Goal: Information Seeking & Learning: Understand process/instructions

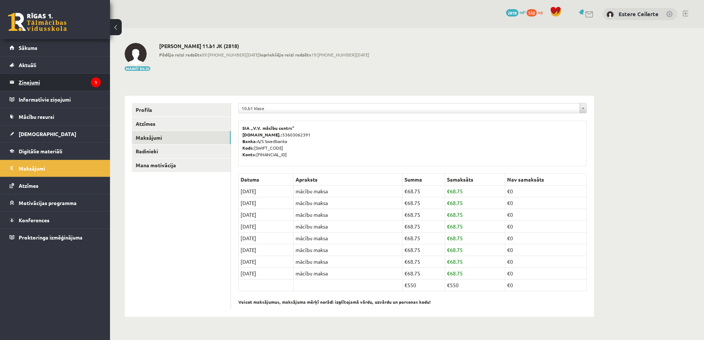
click at [62, 76] on legend "Ziņojumi 1" at bounding box center [60, 82] width 82 height 17
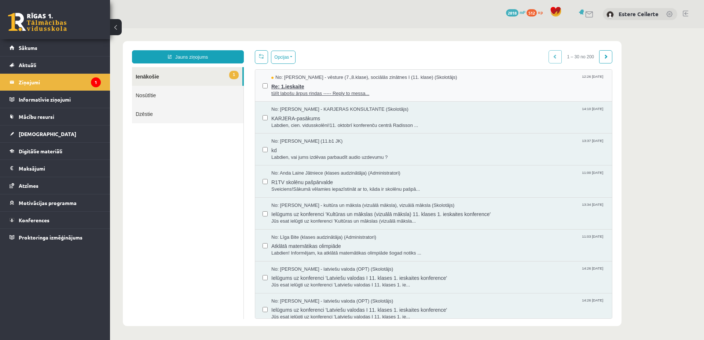
click at [309, 86] on span "Re: 1.ieskaite" at bounding box center [437, 85] width 333 height 9
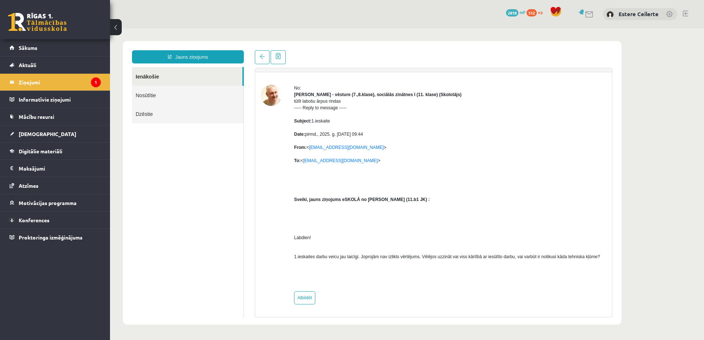
scroll to position [89, 0]
click at [301, 297] on link "Atbildēt" at bounding box center [304, 297] width 21 height 13
type input "**********"
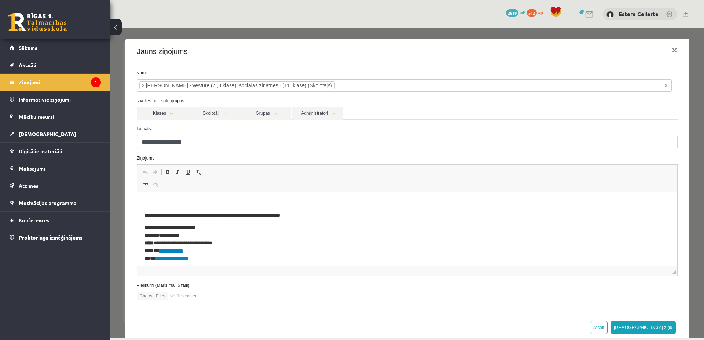
scroll to position [0, 0]
click at [157, 196] on html "**********" at bounding box center [407, 228] width 540 height 73
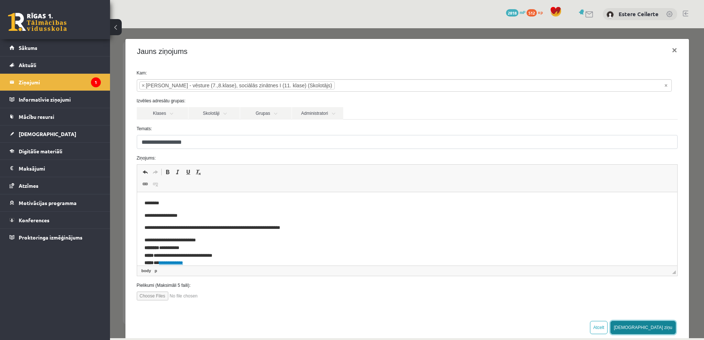
click at [655, 326] on button "Sūtīt ziņu" at bounding box center [643, 327] width 65 height 13
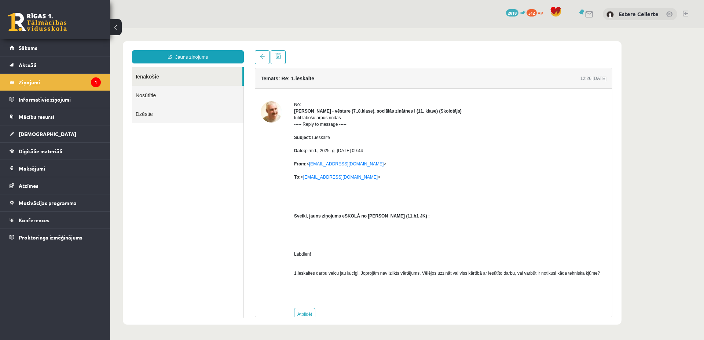
click at [43, 82] on legend "Ziņojumi 1" at bounding box center [60, 82] width 82 height 17
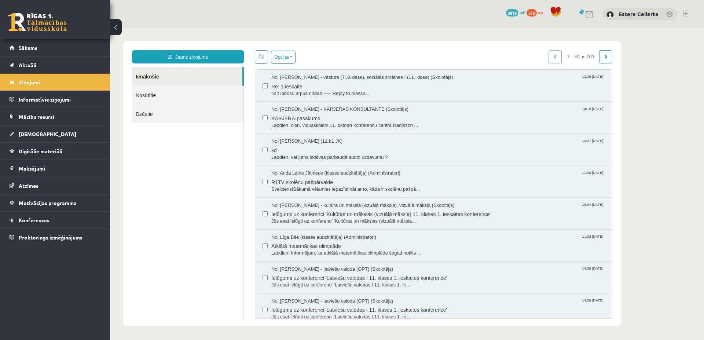
click at [169, 94] on link "Nosūtītie" at bounding box center [188, 95] width 112 height 19
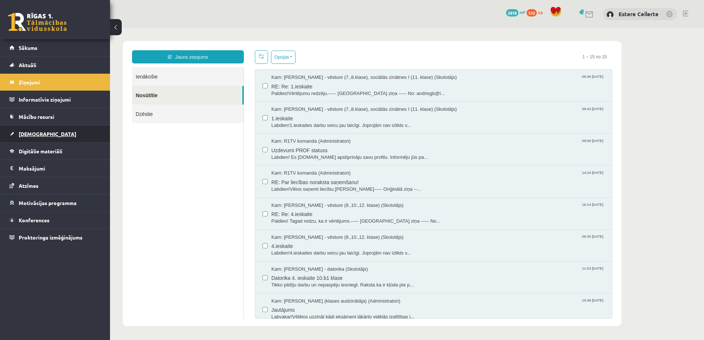
click at [43, 133] on link "[DEMOGRAPHIC_DATA]" at bounding box center [55, 133] width 91 height 17
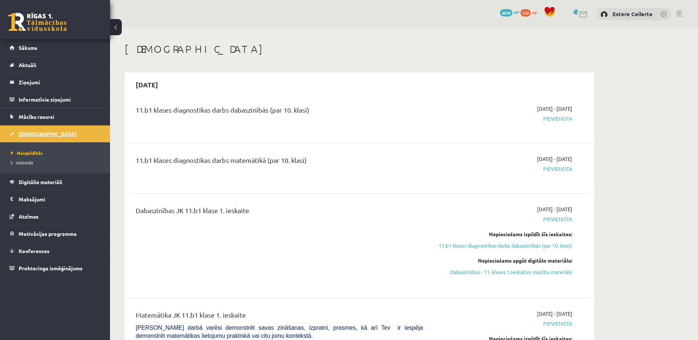
click at [35, 129] on link "[DEMOGRAPHIC_DATA]" at bounding box center [55, 133] width 91 height 17
click at [25, 216] on span "Atzīmes" at bounding box center [29, 216] width 20 height 7
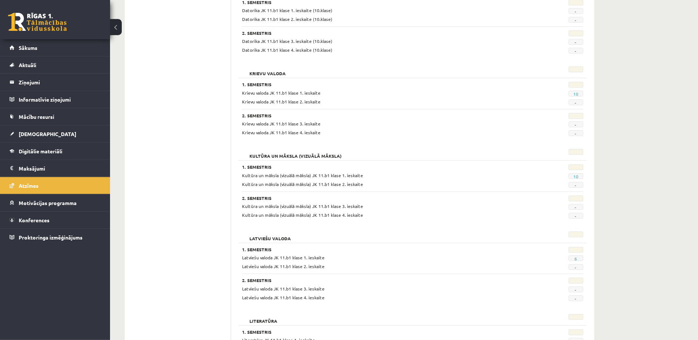
scroll to position [337, 0]
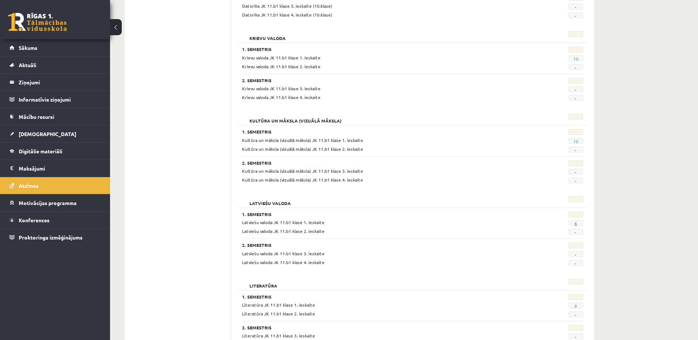
click at [575, 223] on link "6" at bounding box center [575, 223] width 3 height 6
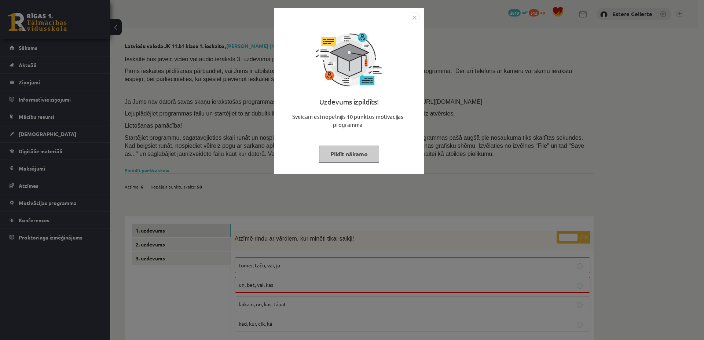
click at [348, 152] on button "Pildīt nākamo" at bounding box center [349, 154] width 60 height 17
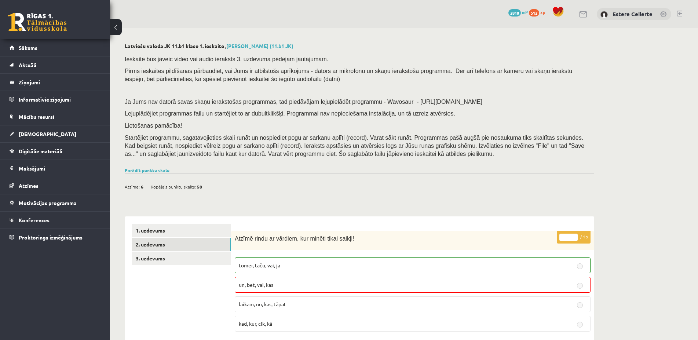
click at [176, 240] on link "2. uzdevums" at bounding box center [181, 245] width 99 height 14
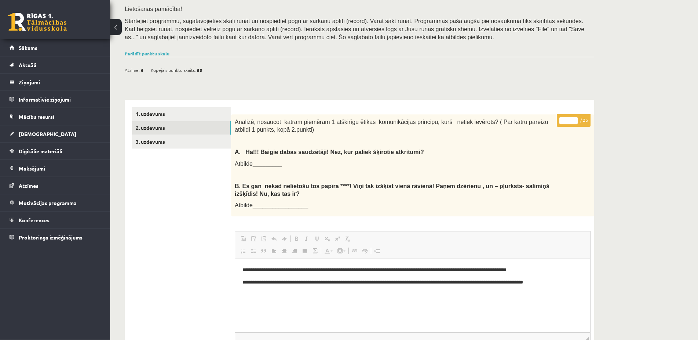
scroll to position [116, 0]
click at [160, 139] on link "3. uzdevums" at bounding box center [181, 142] width 99 height 14
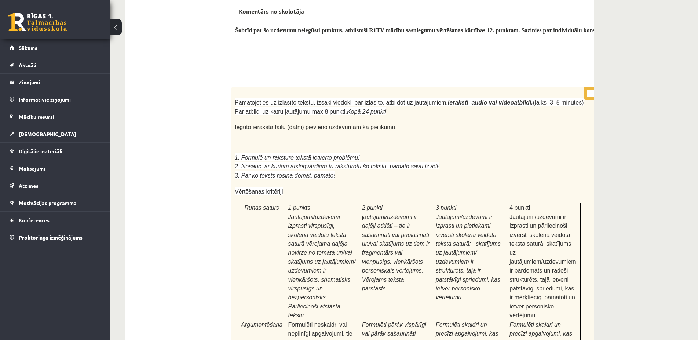
scroll to position [2399, 0]
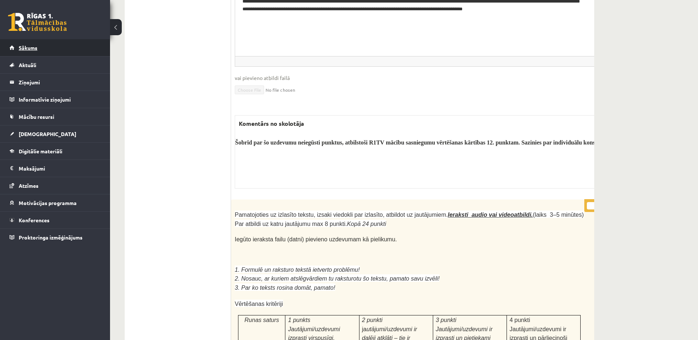
click at [29, 45] on span "Sākums" at bounding box center [28, 47] width 19 height 7
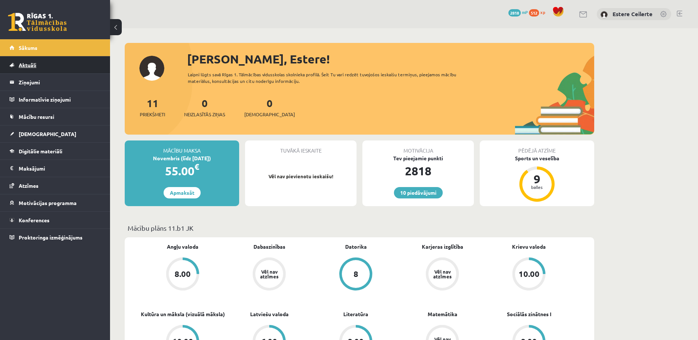
click at [30, 66] on span "Aktuāli" at bounding box center [28, 65] width 18 height 7
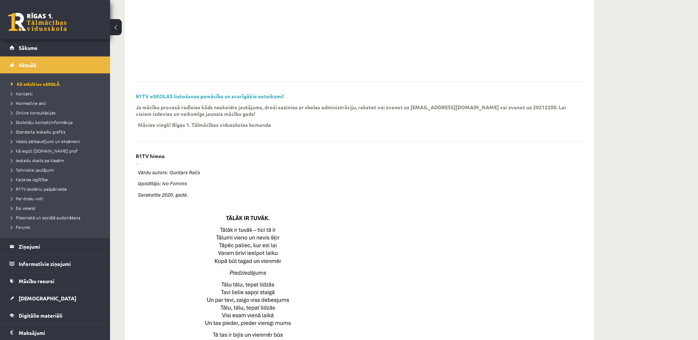
scroll to position [187, 0]
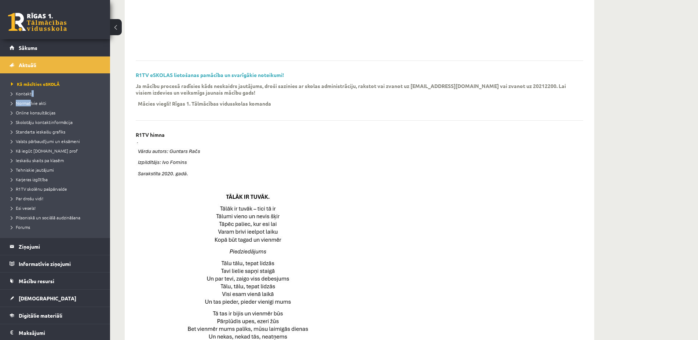
click at [32, 98] on ul "Kā mācīties eSKOLĀ Kontakti Normatīvie akti Online konsultācijas Skolotāju kont…" at bounding box center [55, 155] width 110 height 164
click at [39, 101] on span "Normatīvie akti" at bounding box center [28, 103] width 35 height 6
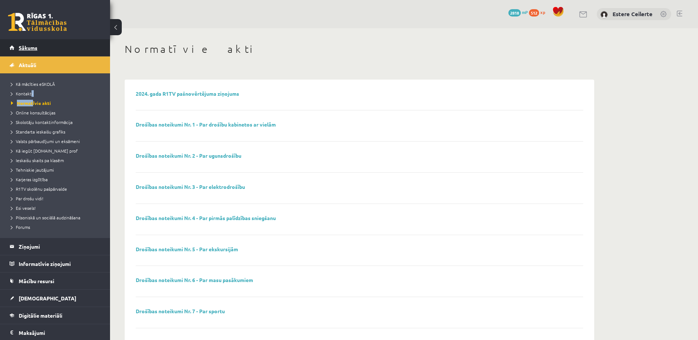
click at [28, 48] on span "Sākums" at bounding box center [28, 47] width 19 height 7
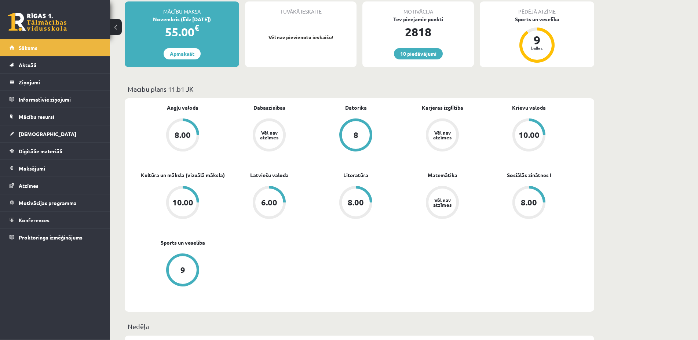
scroll to position [150, 0]
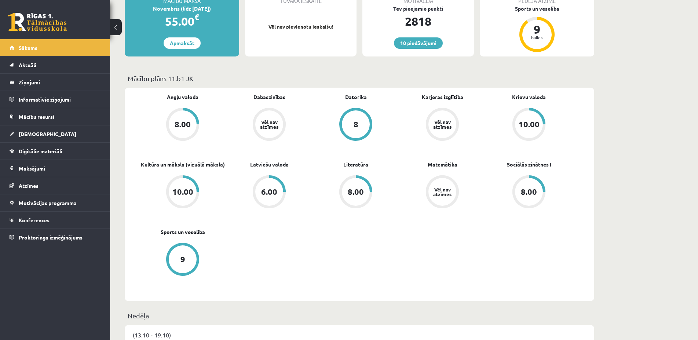
click at [271, 194] on div "6.00" at bounding box center [269, 192] width 16 height 8
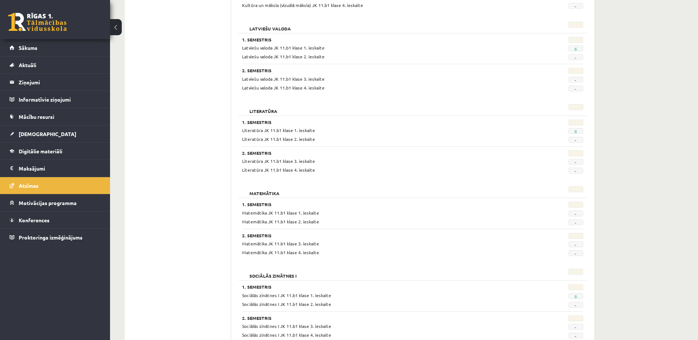
scroll to position [399, 0]
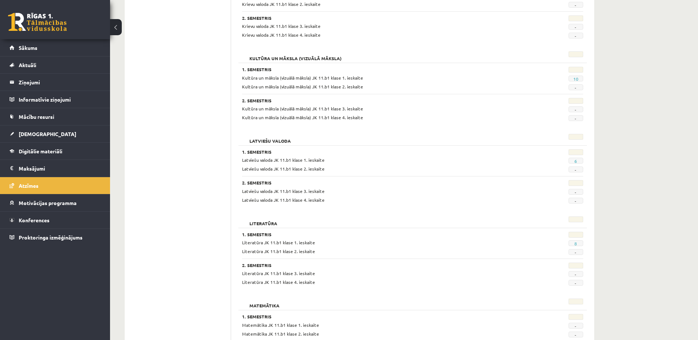
click at [577, 160] on span "6" at bounding box center [576, 161] width 15 height 6
click at [576, 159] on link "6" at bounding box center [575, 161] width 3 height 6
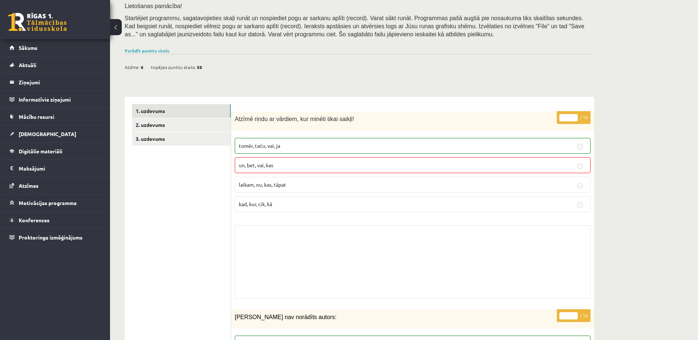
scroll to position [75, 0]
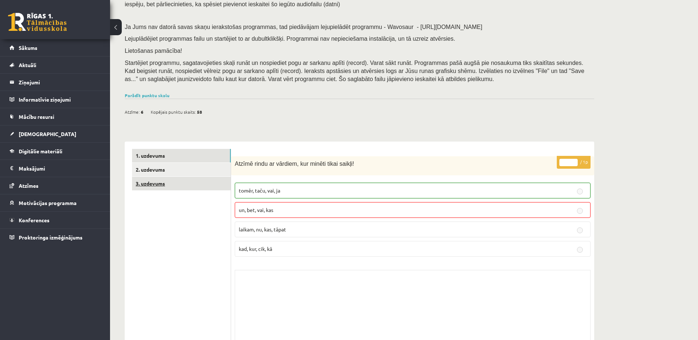
click at [149, 183] on link "3. uzdevums" at bounding box center [181, 184] width 99 height 14
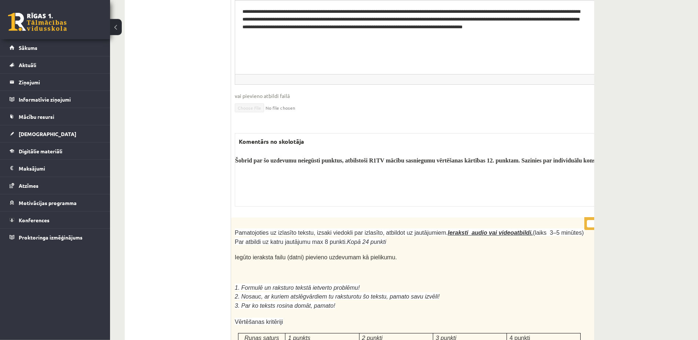
scroll to position [2397, 0]
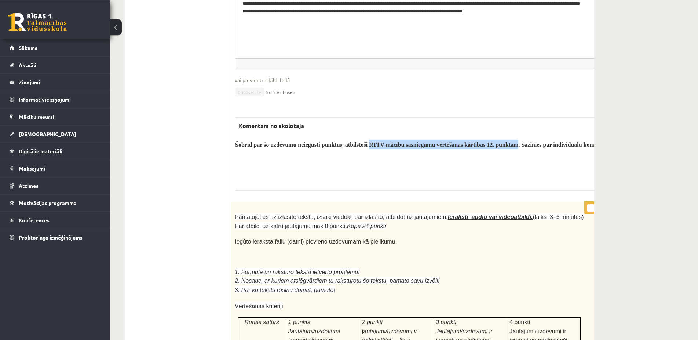
drag, startPoint x: 369, startPoint y: 81, endPoint x: 519, endPoint y: 80, distance: 150.4
click at [519, 142] on b "Šobrīd par šo uzdevumu neiegūsti punktus, atbilstoši R1TV mācību sasniegumu vēr…" at bounding box center [425, 145] width 381 height 6
copy b "R1TV mācību sasniegumu vērtēšanas kārtības 12. punktam"
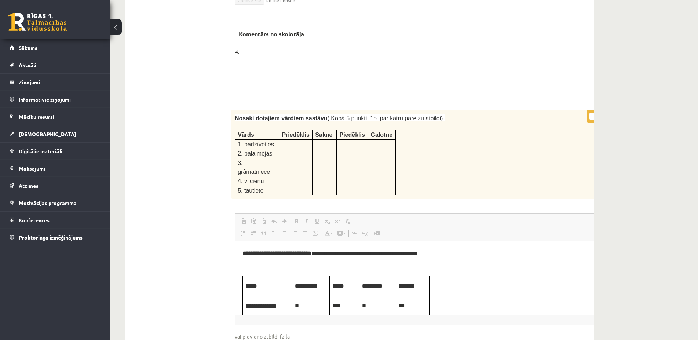
scroll to position [1499, 0]
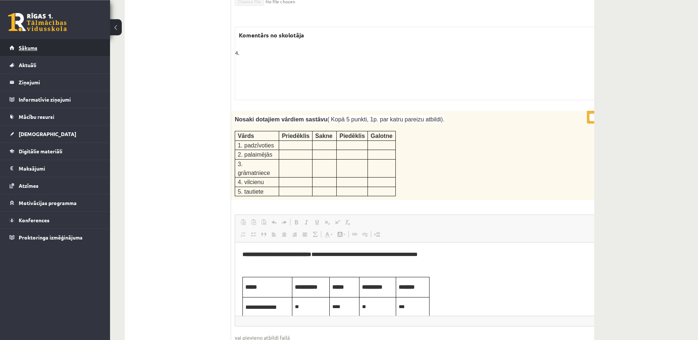
click at [30, 44] on link "Sākums" at bounding box center [55, 47] width 91 height 17
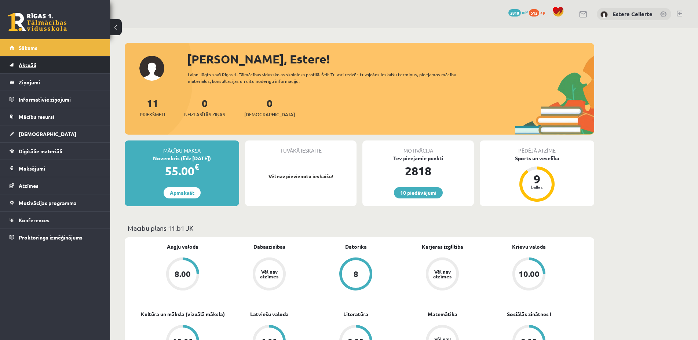
click at [37, 66] on link "Aktuāli" at bounding box center [55, 64] width 91 height 17
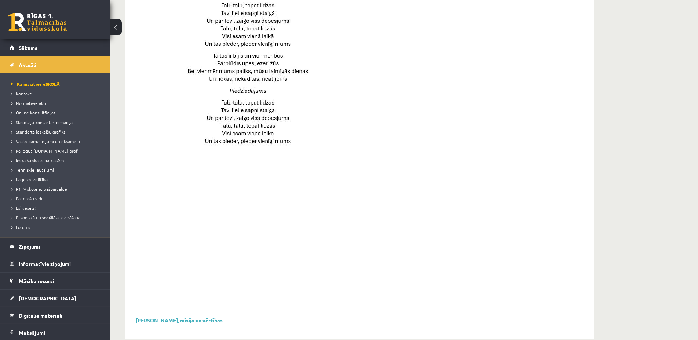
scroll to position [459, 0]
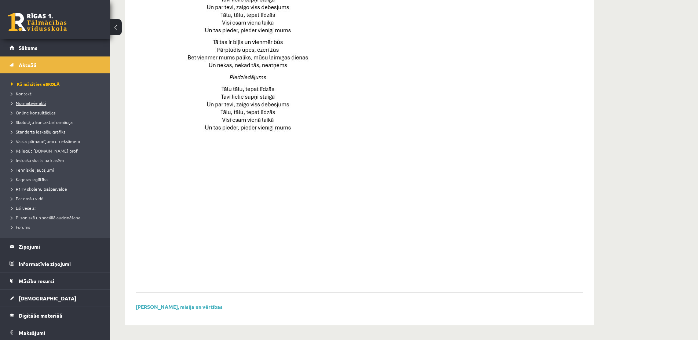
click at [24, 103] on span "Normatīvie akti" at bounding box center [28, 103] width 35 height 6
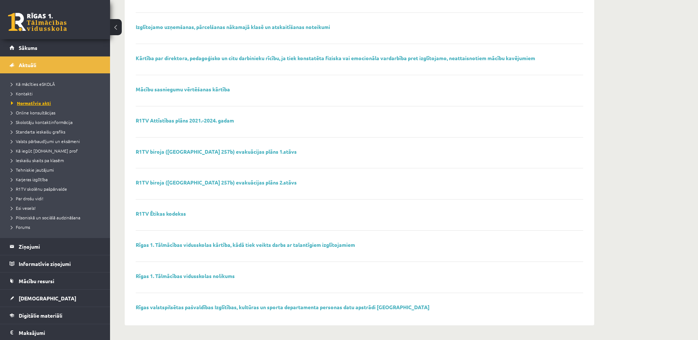
scroll to position [410, 0]
click at [199, 89] on link "Mācību sasniegumu vērtēšanas kārtība" at bounding box center [183, 89] width 94 height 7
click at [50, 44] on link "Sākums" at bounding box center [55, 47] width 91 height 17
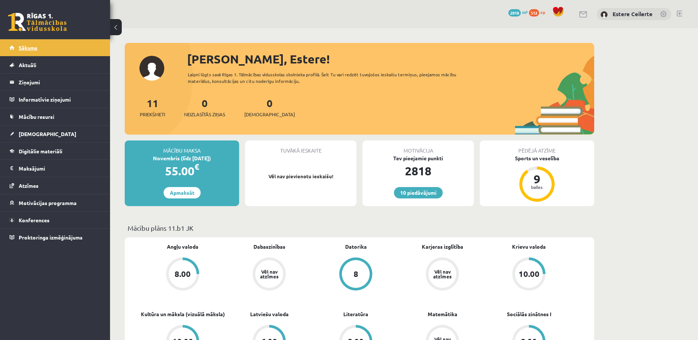
click at [31, 45] on span "Sākums" at bounding box center [28, 47] width 19 height 7
click at [37, 132] on span "[DEMOGRAPHIC_DATA]" at bounding box center [48, 134] width 58 height 7
